Goal: Complete application form

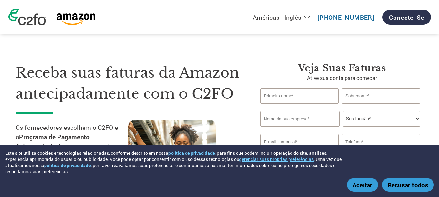
click at [362, 181] on font "Aceitar" at bounding box center [362, 185] width 20 height 8
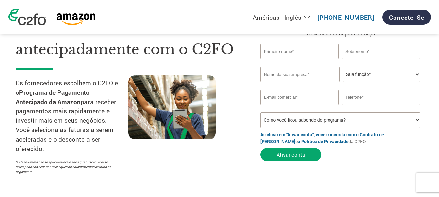
scroll to position [19, 0]
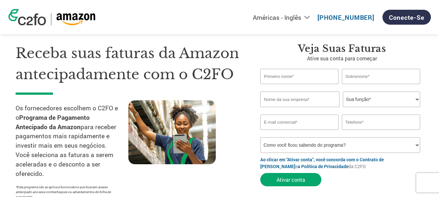
click at [289, 80] on input "text" at bounding box center [299, 76] width 78 height 15
click at [401, 85] on form "Nome inválido ou nome muito longo Sobrenome inválido ou sobrenome muito longo S…" at bounding box center [341, 129] width 163 height 121
click at [329, 78] on input "text" at bounding box center [299, 76] width 78 height 15
type input "[PERSON_NAME]"
type input "[GEOGRAPHIC_DATA]"
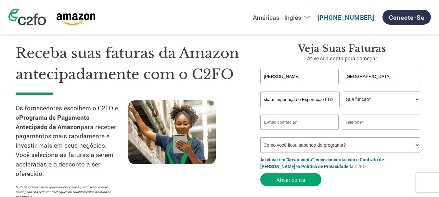
scroll to position [0, 8]
type input "Raskam Importação e Exportação LTDA"
click at [357, 102] on select "Sua função* Diretor Financeiro Controlador Gerente de Crédito Diretor Financeir…" at bounding box center [380, 100] width 77 height 16
click at [342, 92] on select "Sua função* Diretor Financeiro Controlador Gerente de Crédito Diretor Financeir…" at bounding box center [380, 100] width 77 height 16
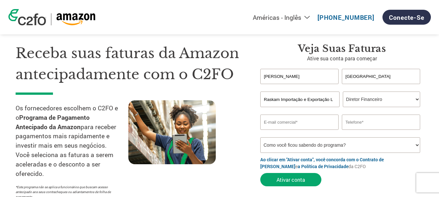
drag, startPoint x: 304, startPoint y: 76, endPoint x: 174, endPoint y: 58, distance: 131.6
click at [174, 58] on div "Receba suas faturas da Amazon antecipadamente com o C2FO Os fornecedores escolh…" at bounding box center [219, 110] width 407 height 186
click at [173, 58] on font "Receba suas faturas da Amazon antecipadamente com o C2FO" at bounding box center [127, 63] width 223 height 39
click at [292, 74] on input "[PERSON_NAME]" at bounding box center [299, 76] width 78 height 15
click at [398, 104] on select "Sua função* Diretor Financeiro Controlador Gerente de Crédito Diretor Financeir…" at bounding box center [380, 100] width 77 height 16
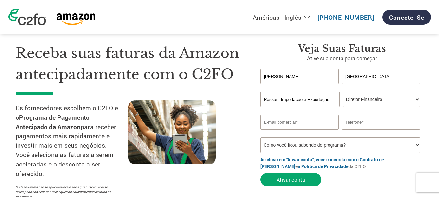
select select "OWNER_FOUNDER"
click at [342, 92] on select "Sua função* Diretor Financeiro Controlador Gerente de Crédito Diretor Financeir…" at bounding box center [380, 100] width 77 height 16
click at [323, 124] on input "email" at bounding box center [299, 122] width 78 height 15
click at [388, 71] on input "[GEOGRAPHIC_DATA]" at bounding box center [381, 76] width 78 height 15
click at [293, 122] on input "email" at bounding box center [299, 122] width 78 height 15
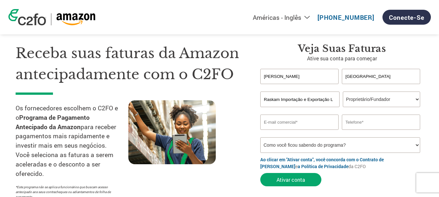
click at [283, 71] on input "[PERSON_NAME]" at bounding box center [299, 76] width 78 height 15
click at [281, 80] on input "[PERSON_NAME]" at bounding box center [299, 76] width 78 height 15
click at [267, 76] on input "[PERSON_NAME]" at bounding box center [299, 76] width 78 height 15
click at [423, 55] on p "Ative sua conta para começar" at bounding box center [341, 59] width 163 height 8
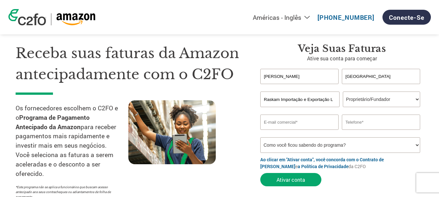
click at [284, 73] on input "[PERSON_NAME]" at bounding box center [299, 76] width 78 height 15
type input "R"
type input "[PERSON_NAME]"
click at [383, 100] on select "Sua função* Diretor Financeiro Controlador Gerente de Crédito Diretor Financeir…" at bounding box center [380, 100] width 77 height 16
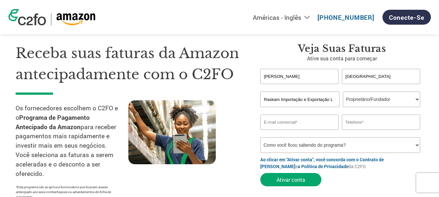
select select "CFO"
click at [342, 92] on select "Sua função* Diretor Financeiro Controlador Gerente de Crédito Diretor Financeir…" at bounding box center [380, 100] width 77 height 16
click at [286, 128] on input "email" at bounding box center [299, 122] width 78 height 15
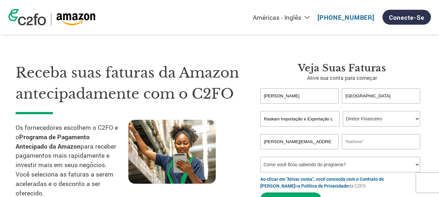
click at [297, 139] on input "[PERSON_NAME][EMAIL_ADDRESS][DOMAIN_NAME]" at bounding box center [299, 141] width 78 height 15
click at [300, 143] on input "[PERSON_NAME][EMAIL_ADDRESS][DOMAIN_NAME]" at bounding box center [299, 141] width 78 height 15
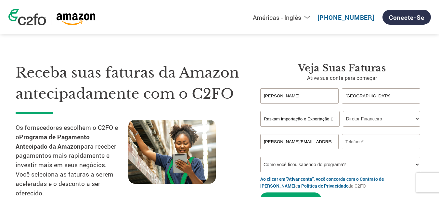
drag, startPoint x: 277, startPoint y: 141, endPoint x: 259, endPoint y: 138, distance: 18.4
click at [259, 138] on div "Veja suas faturas Ative sua conta para começar [PERSON_NAME] inválido ou nome m…" at bounding box center [336, 142] width 173 height 160
type input "[EMAIL_ADDRESS][DOMAIN_NAME]"
type input "19996020187"
click at [284, 160] on select "Como você ficou sabendo do programa? Recebi uma carta E-mail Mídias sociais Pes…" at bounding box center [340, 165] width 160 height 16
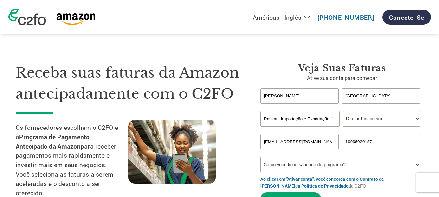
select select "Other"
click at [260, 157] on select "Como você ficou sabendo do programa? Recebi uma carta E-mail Mídias sociais Pes…" at bounding box center [340, 165] width 160 height 16
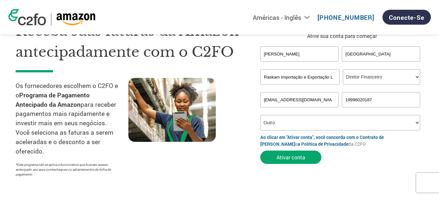
scroll to position [44, 0]
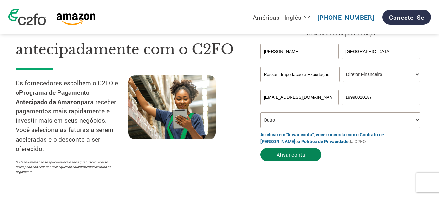
click at [289, 156] on font "Ativar conta" at bounding box center [290, 154] width 29 height 7
